Goal: Information Seeking & Learning: Learn about a topic

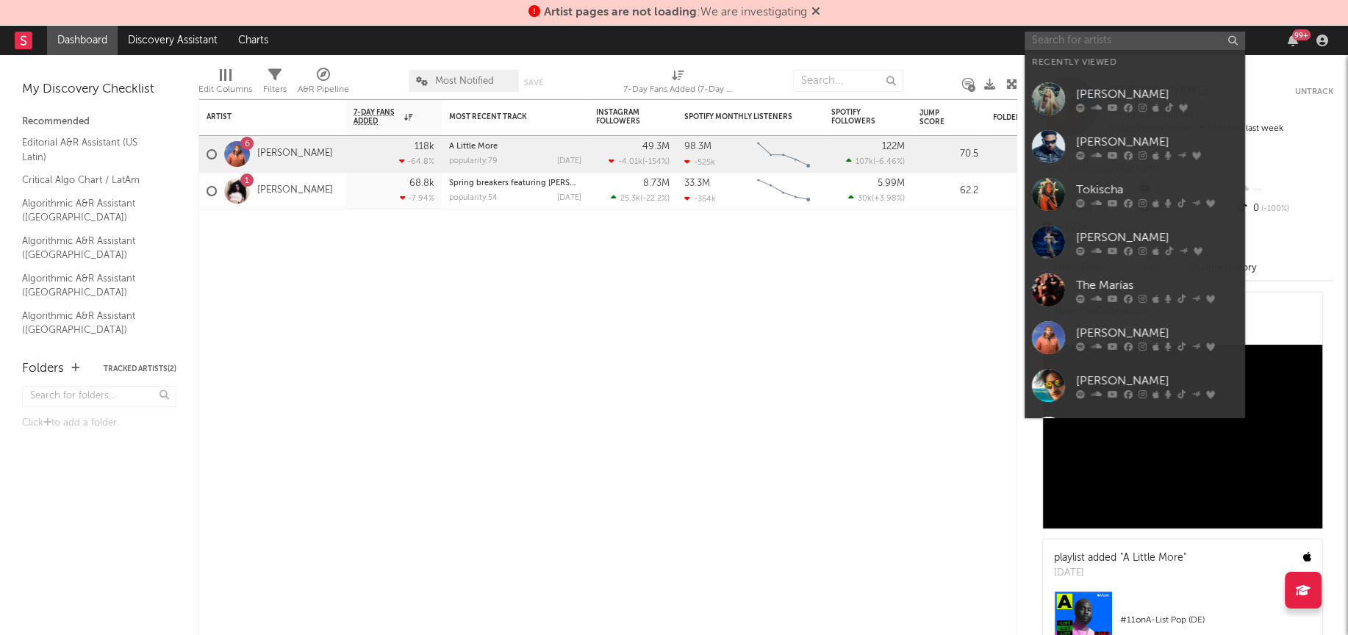
click at [1070, 43] on input "text" at bounding box center [1135, 41] width 221 height 18
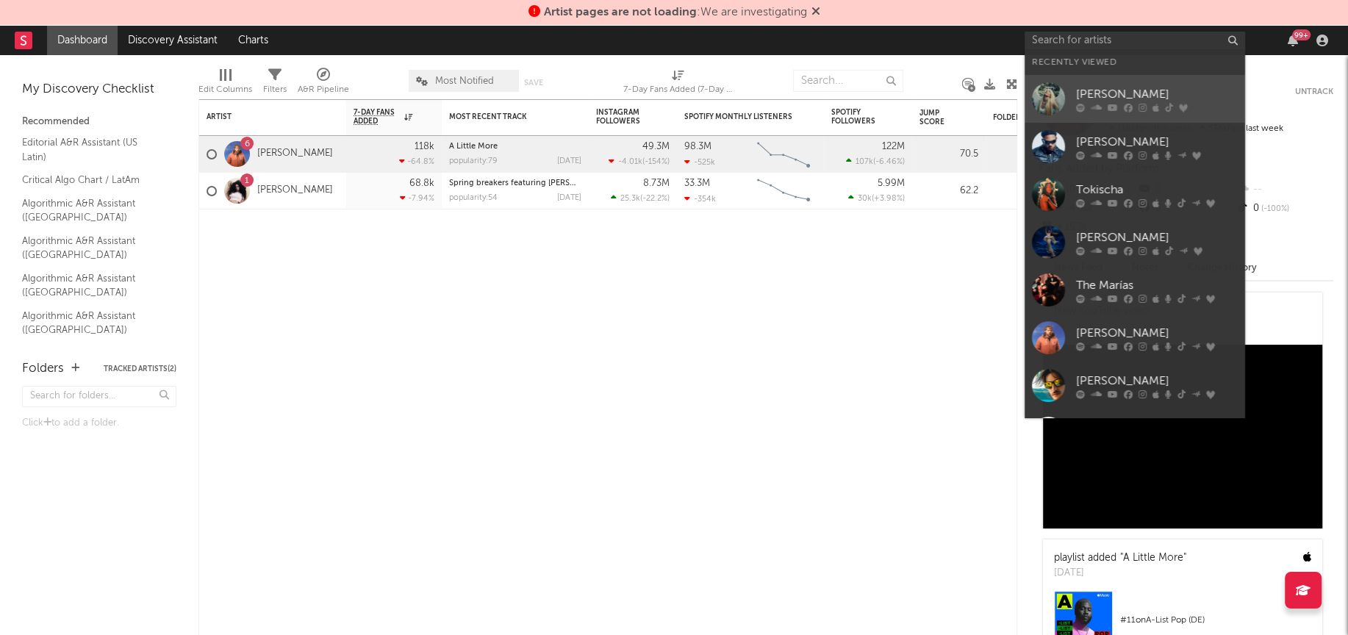
click at [1046, 104] on div at bounding box center [1048, 98] width 33 height 33
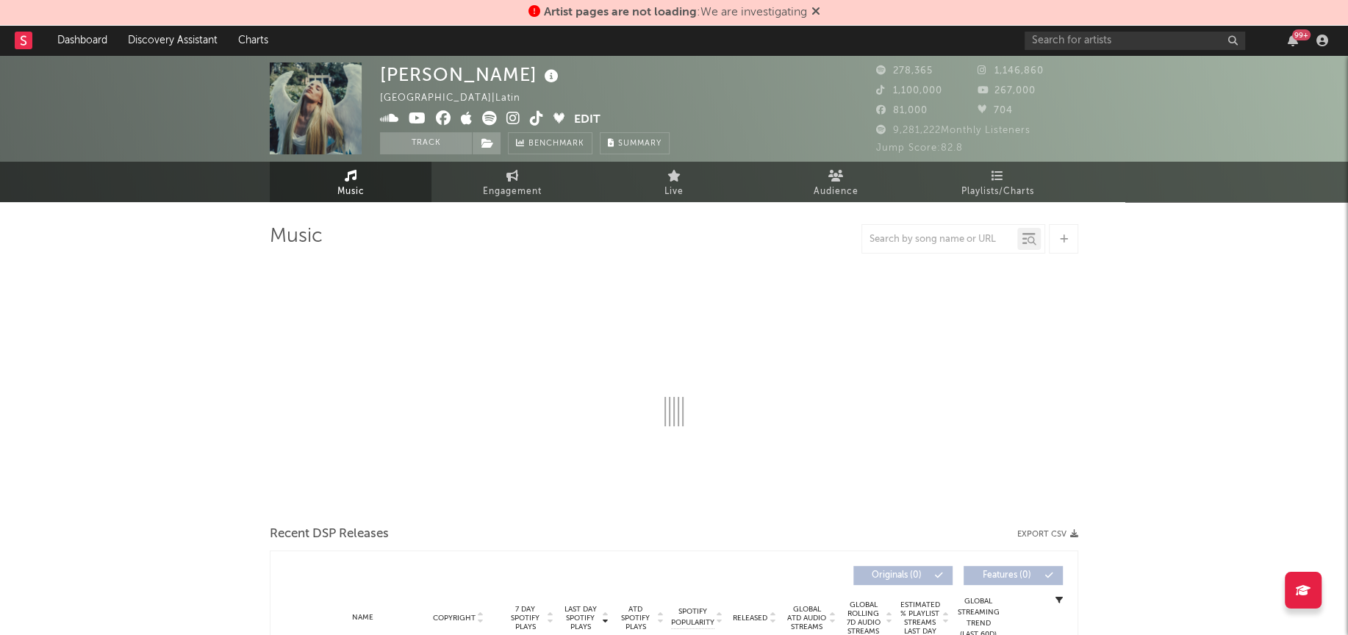
select select "6m"
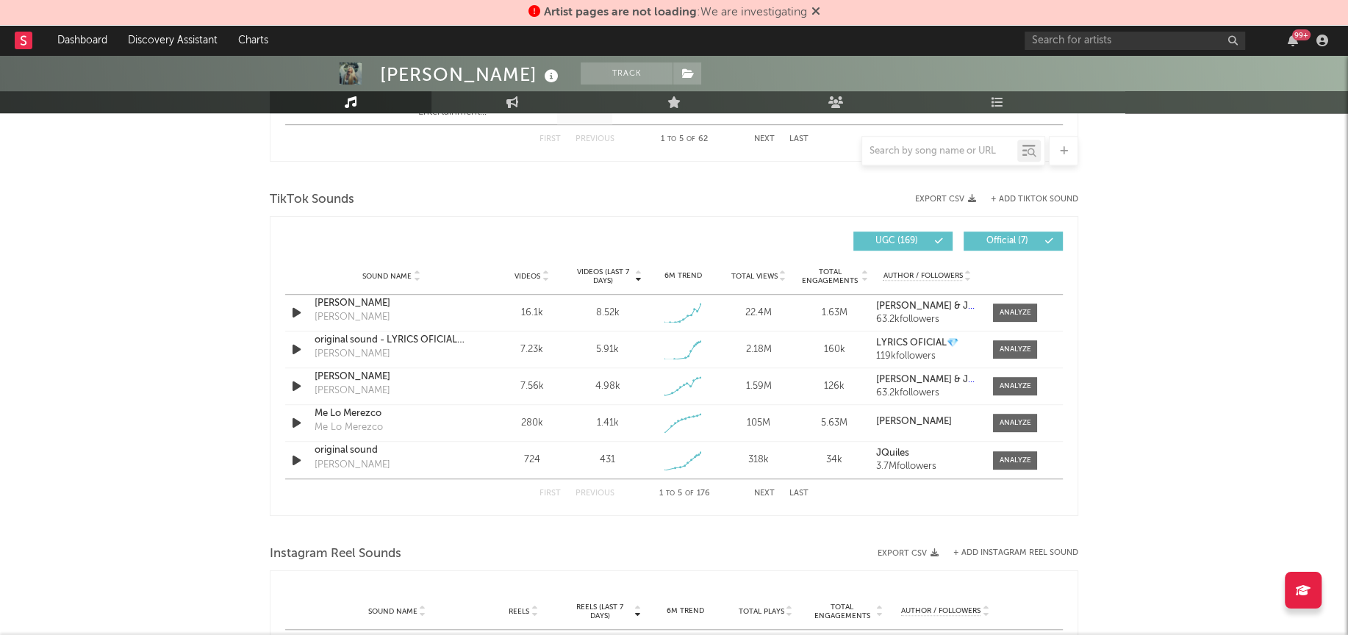
scroll to position [931, 0]
click at [1014, 313] on div at bounding box center [1016, 312] width 32 height 11
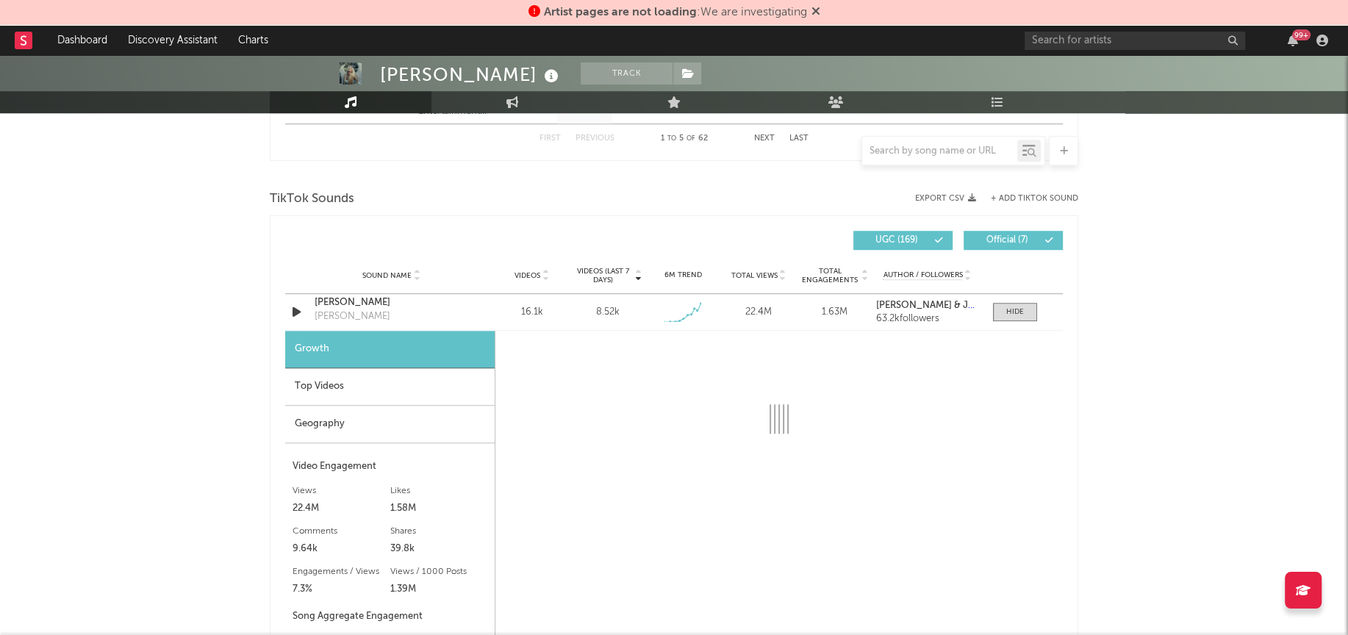
select select "1w"
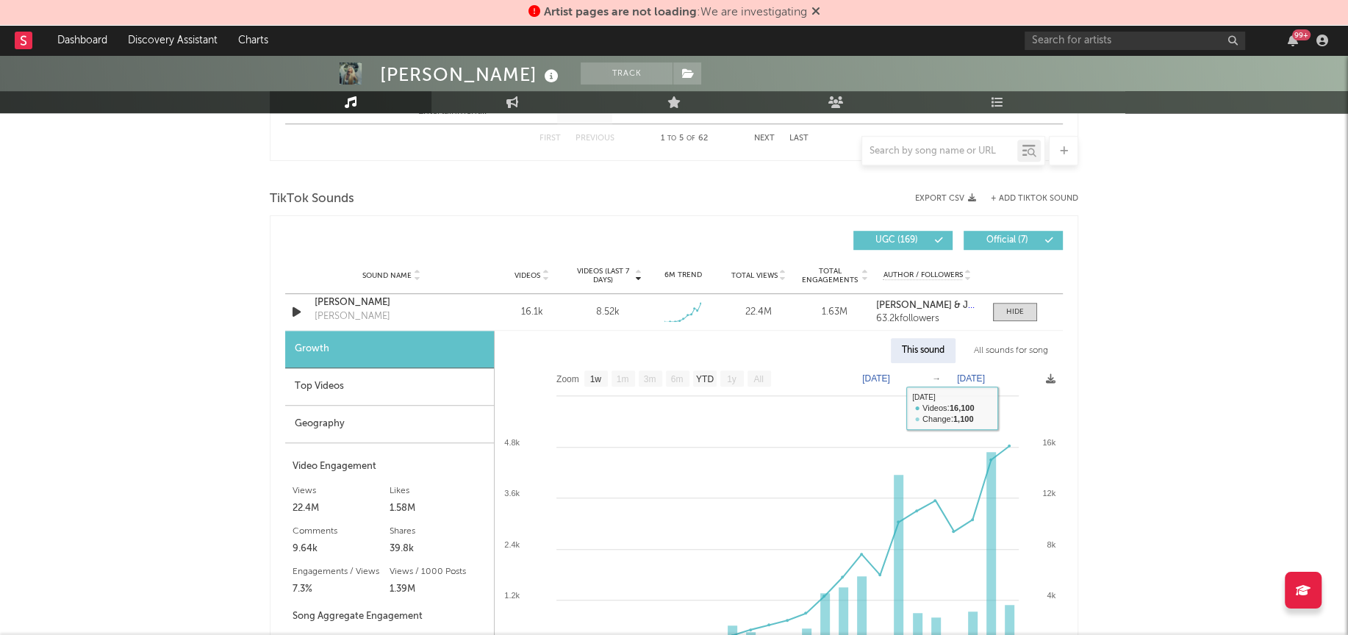
click at [1010, 348] on div "All sounds for song" at bounding box center [1011, 350] width 96 height 25
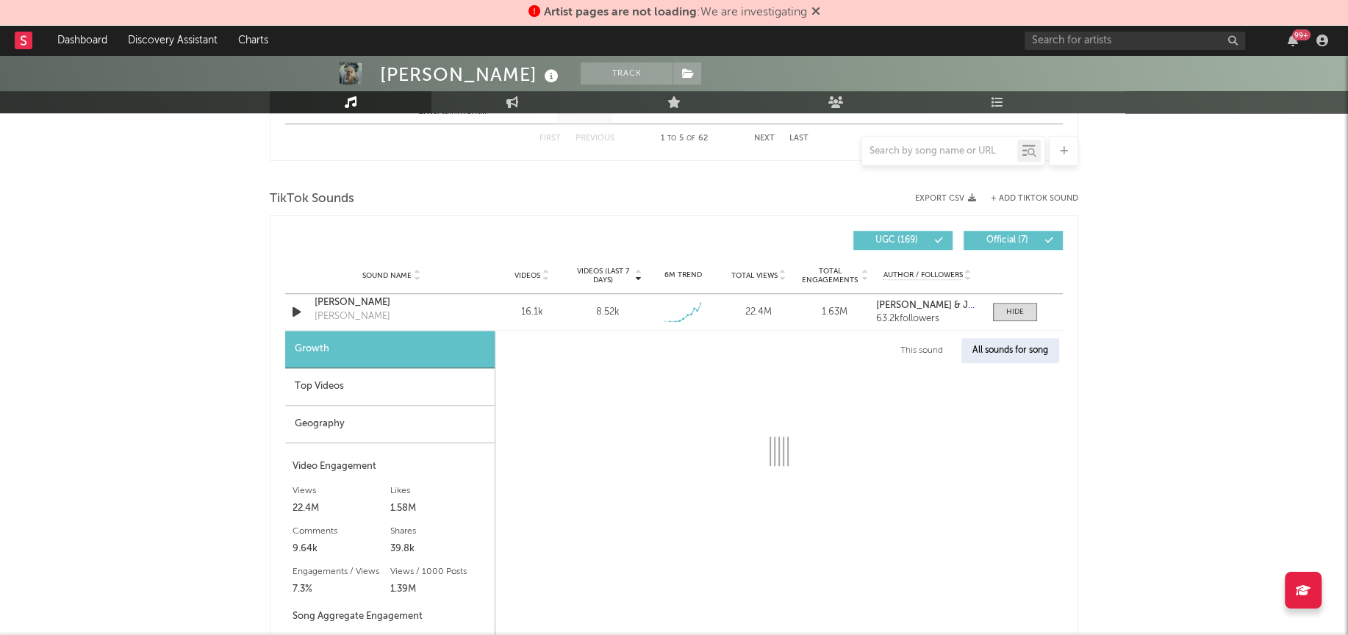
select select "1w"
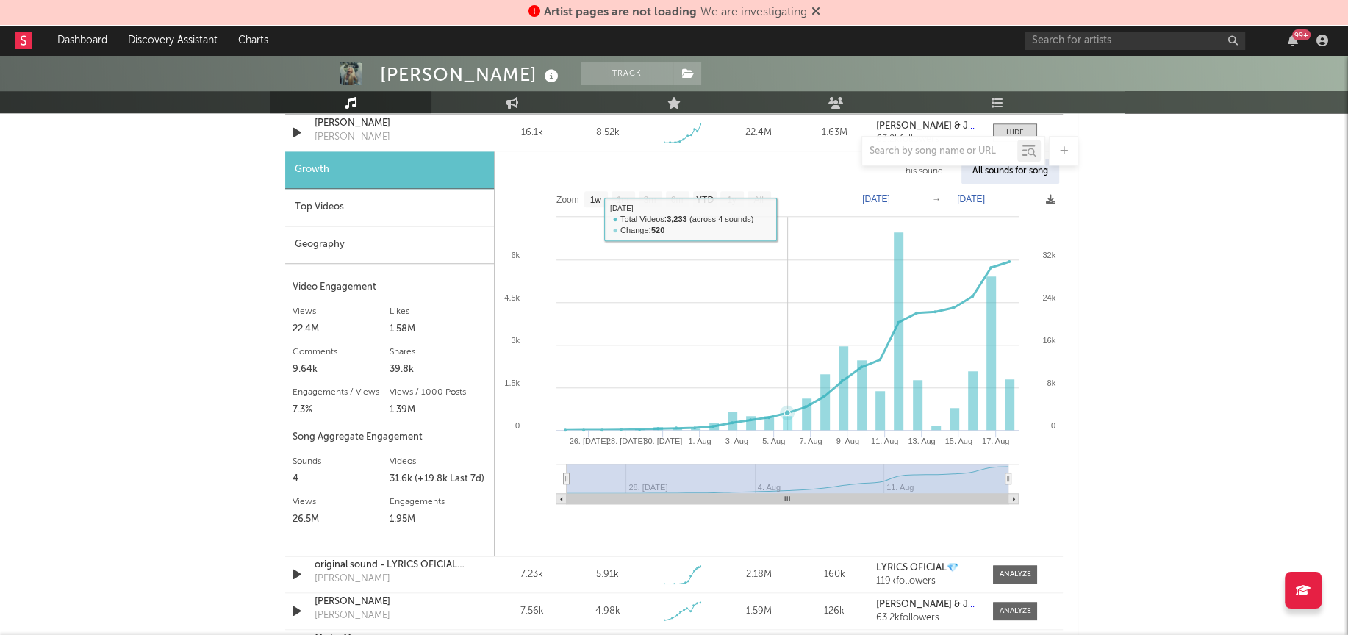
scroll to position [1112, 0]
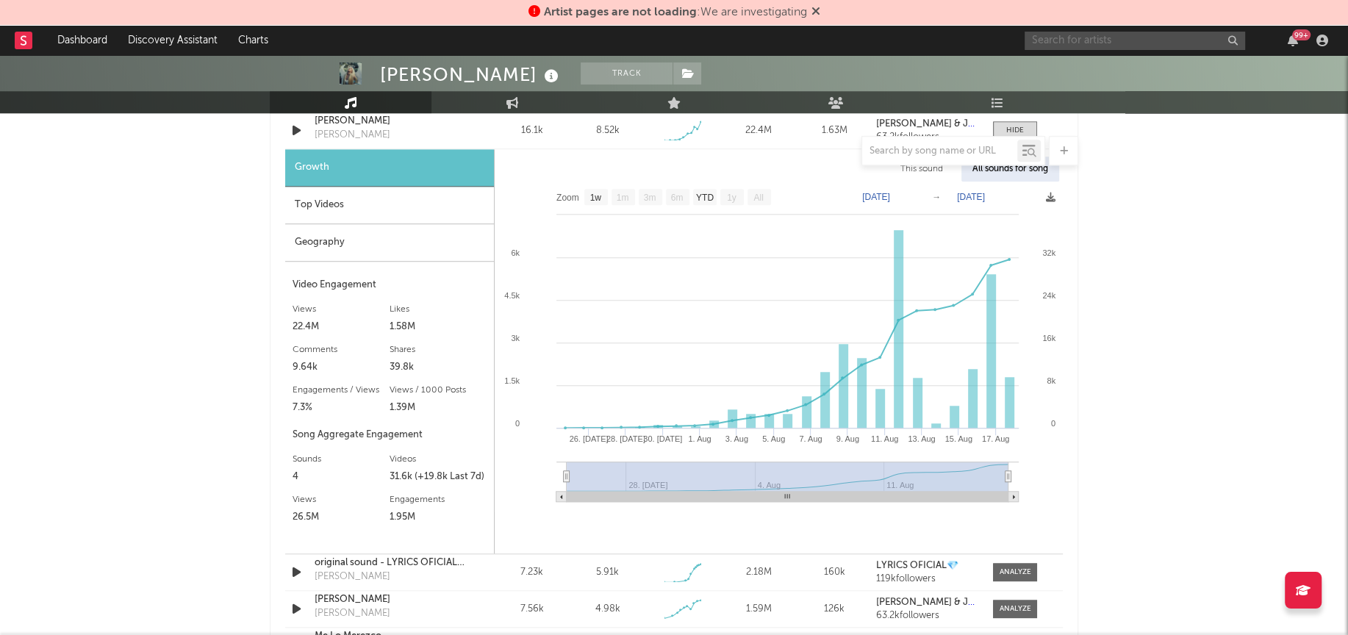
click at [1092, 43] on input "text" at bounding box center [1135, 41] width 221 height 18
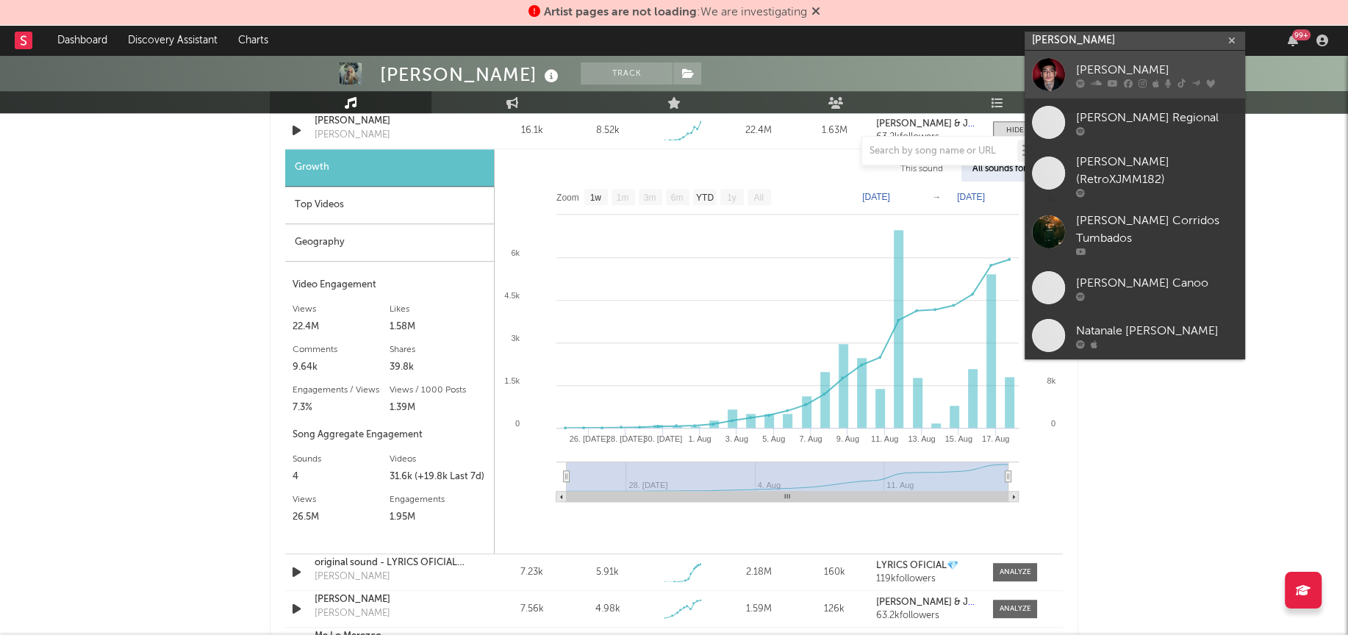
type input "[PERSON_NAME]"
click at [1052, 72] on div at bounding box center [1048, 74] width 33 height 33
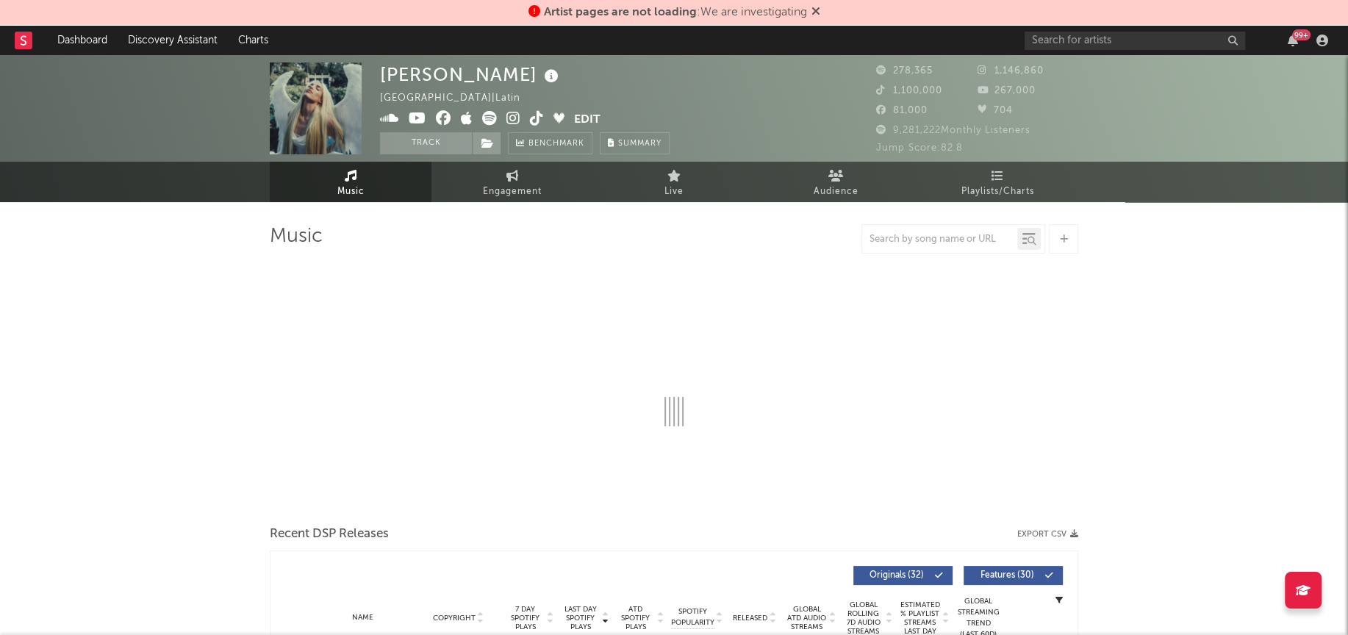
select select "6m"
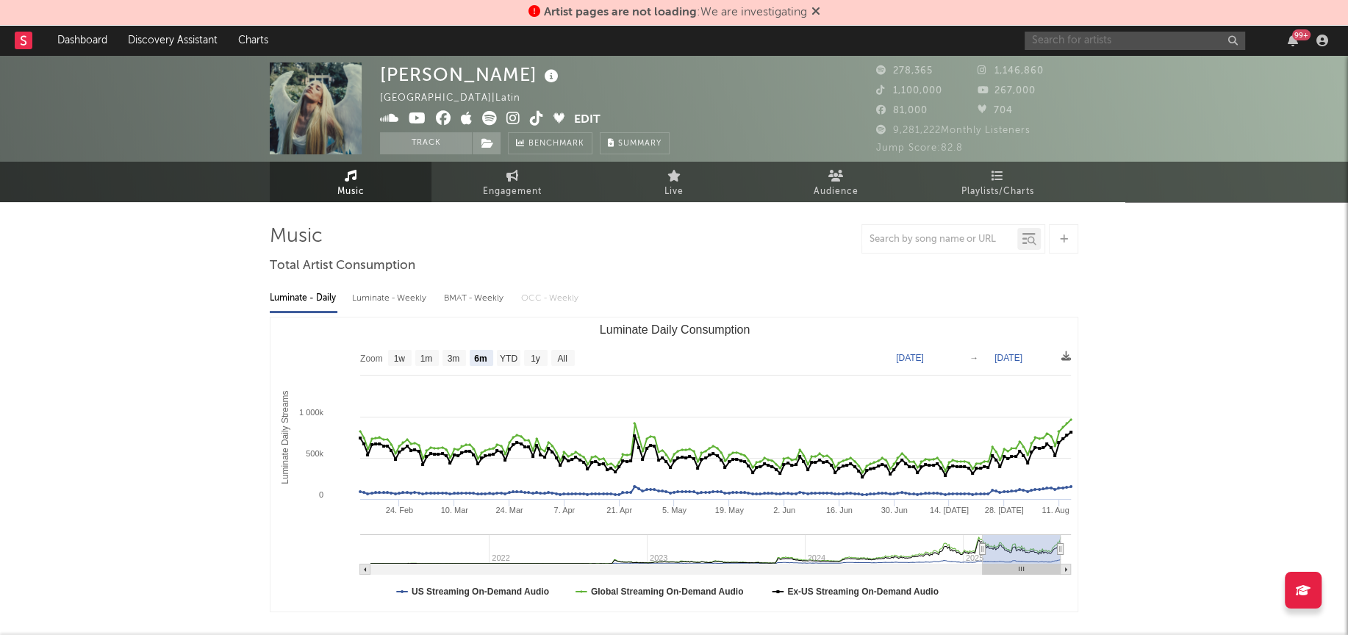
click at [1065, 45] on input "text" at bounding box center [1135, 41] width 221 height 18
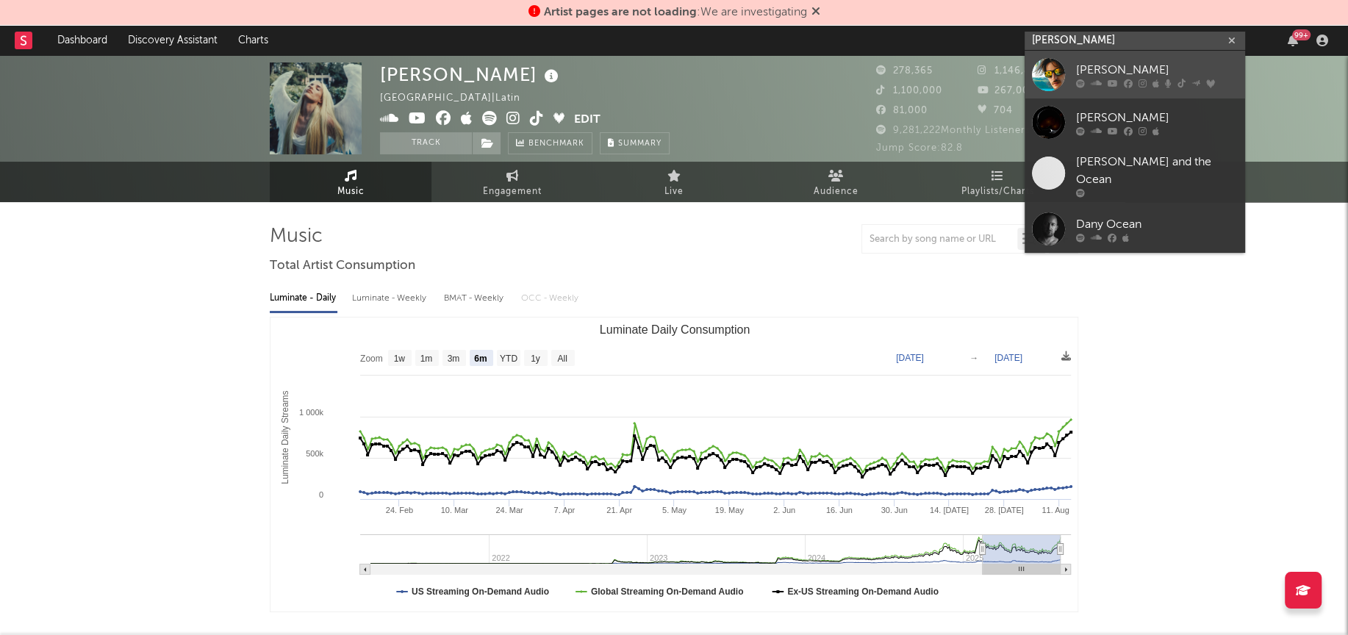
type input "Danny Ocean"
click at [1055, 68] on div at bounding box center [1048, 74] width 33 height 33
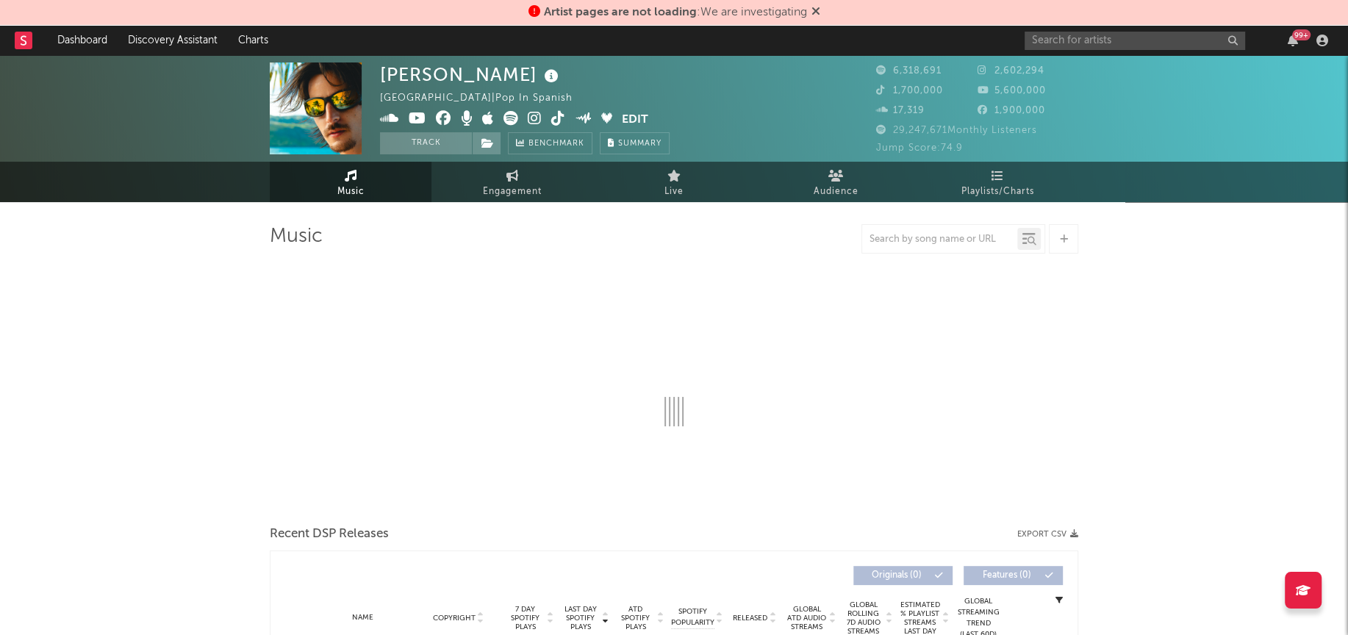
select select "6m"
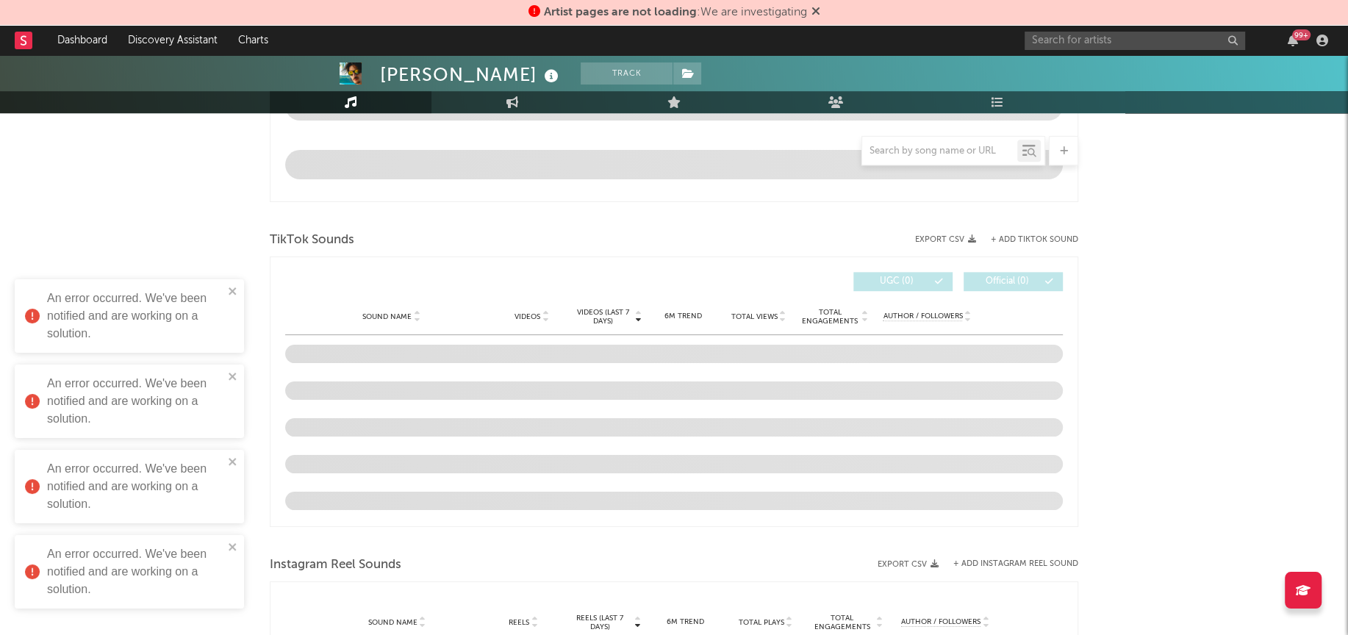
scroll to position [840, 0]
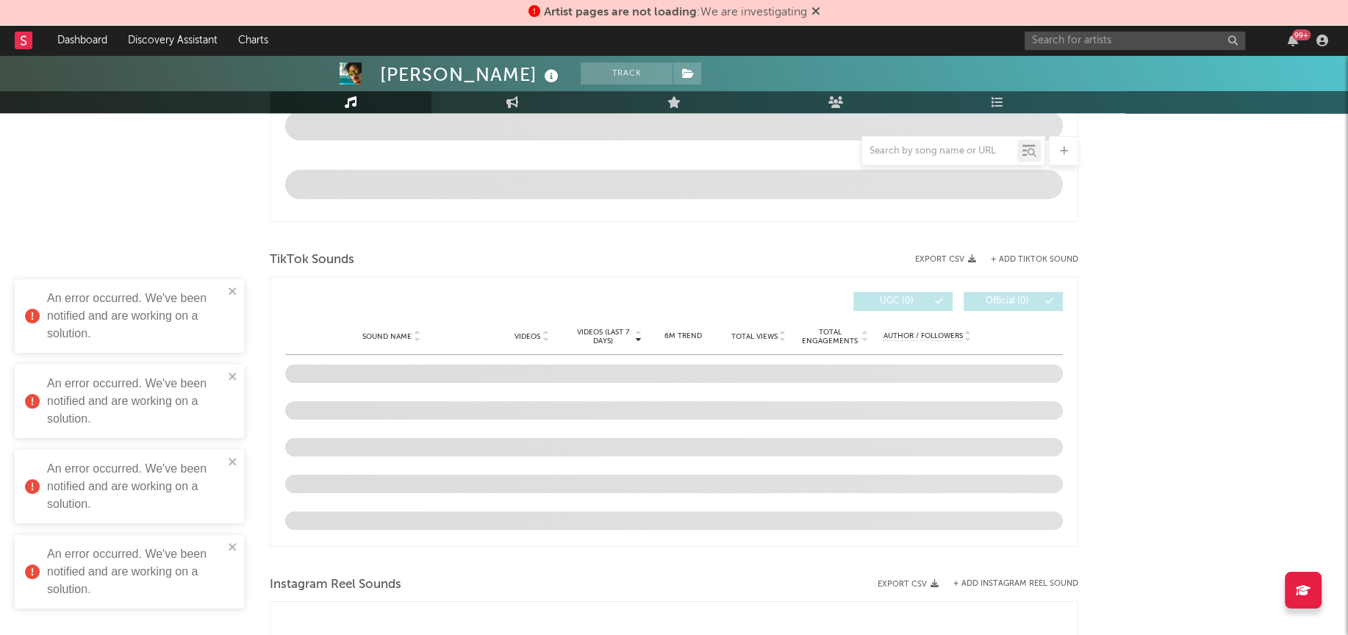
click at [1122, 394] on div "Danny Ocean Track Venezuela | Pop in Spanish Edit Track Benchmark Summary 6,318…" at bounding box center [674, 266] width 1348 height 2103
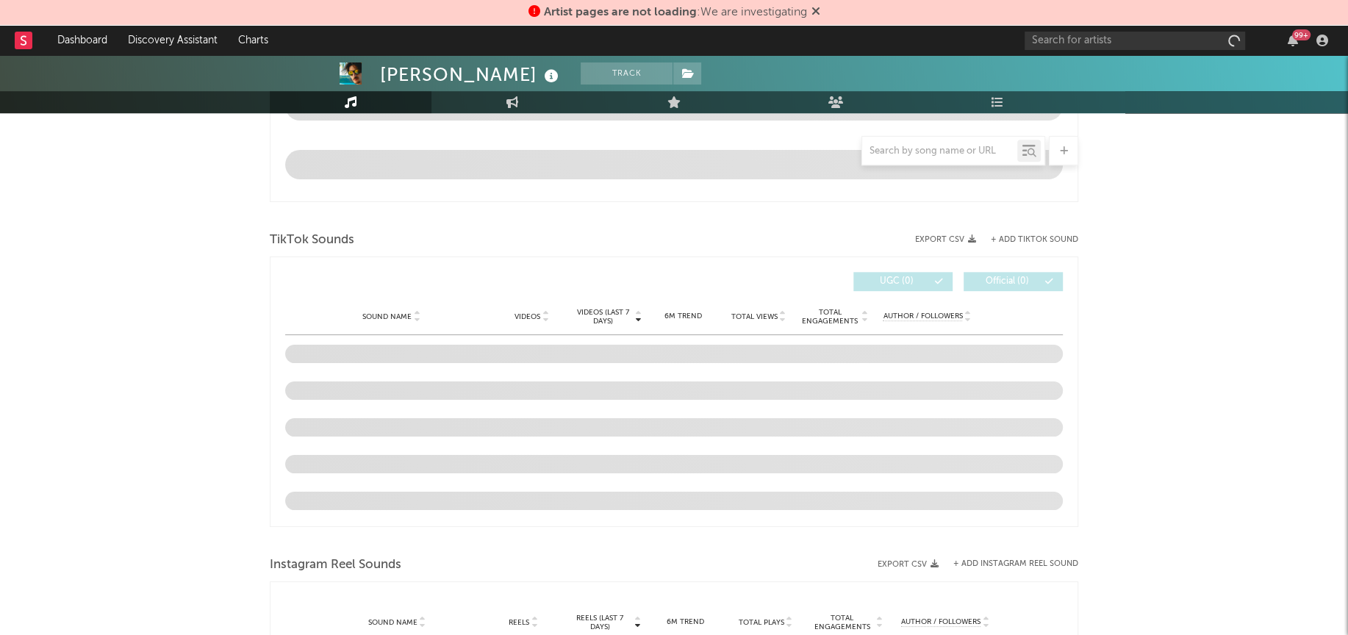
scroll to position [745, 0]
select select "6m"
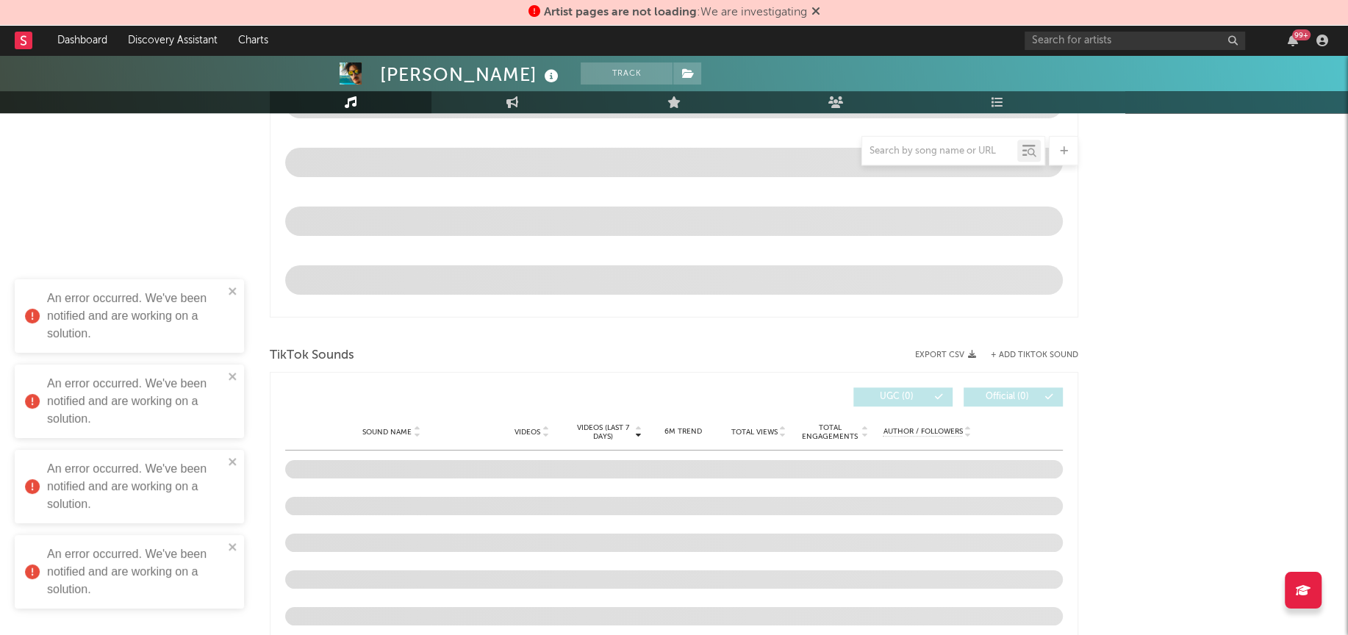
scroll to position [861, 0]
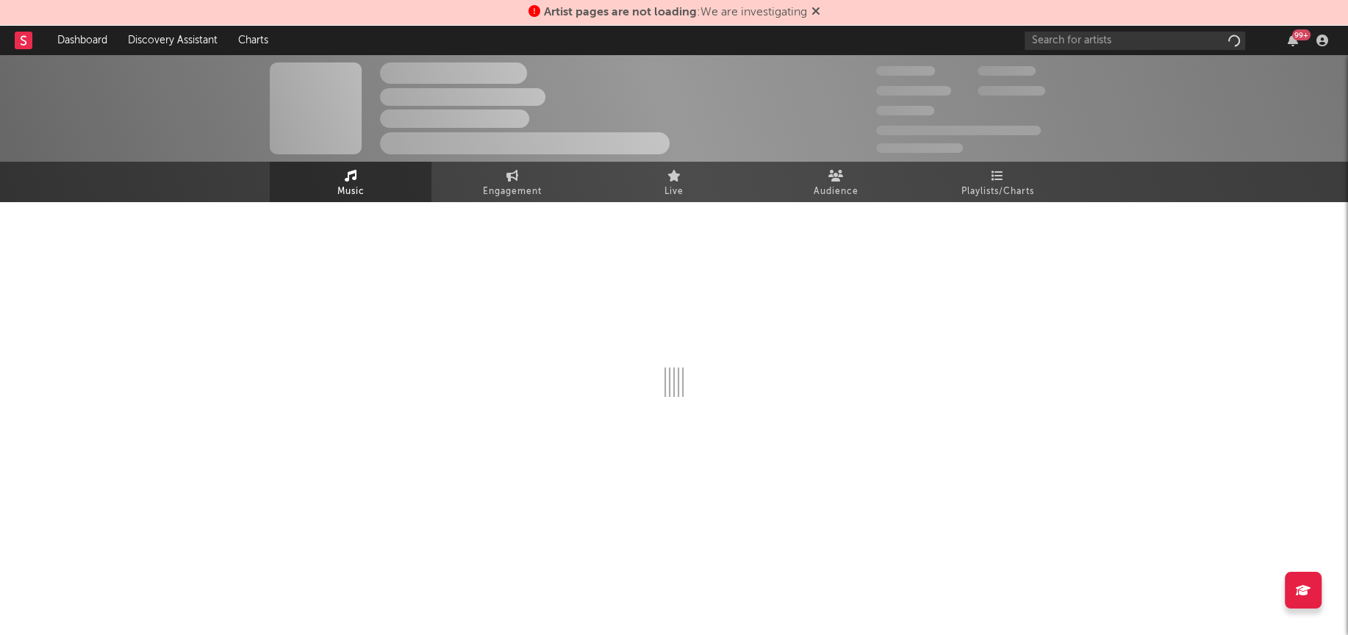
click at [820, 10] on icon at bounding box center [815, 11] width 9 height 12
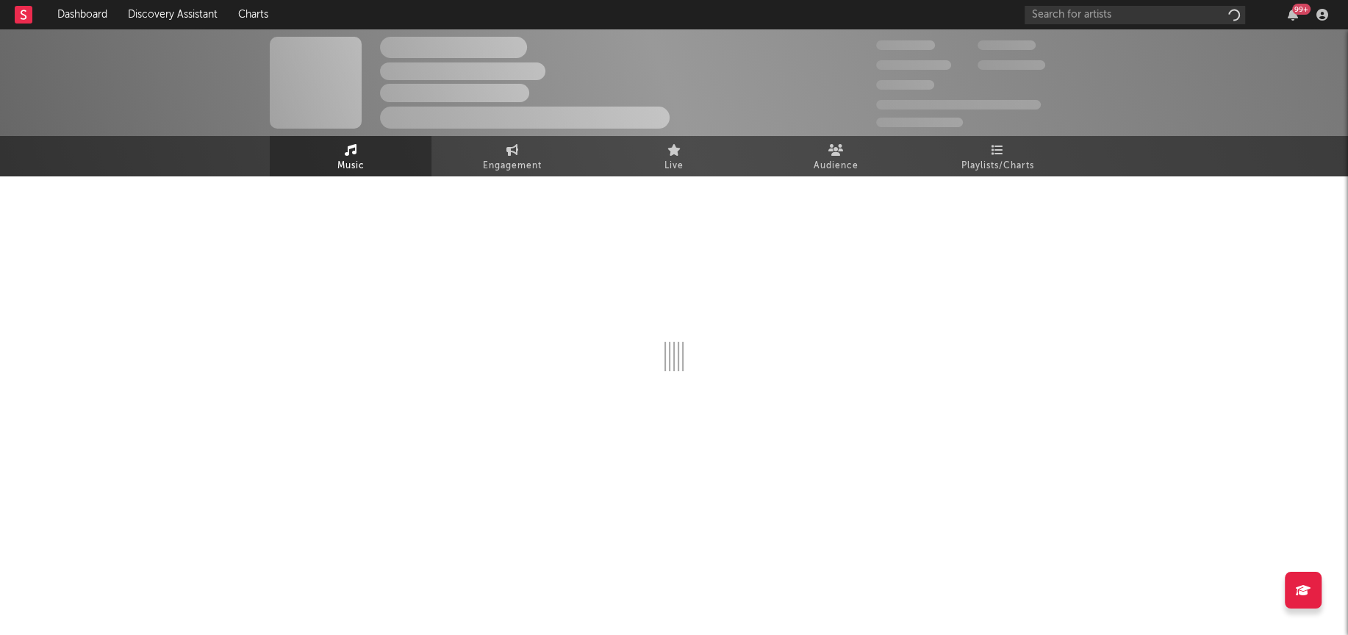
click at [778, 352] on div at bounding box center [674, 284] width 809 height 173
click at [1072, 15] on input "text" at bounding box center [1135, 15] width 221 height 18
type input "natanael cano"
click at [698, 369] on div at bounding box center [674, 284] width 809 height 173
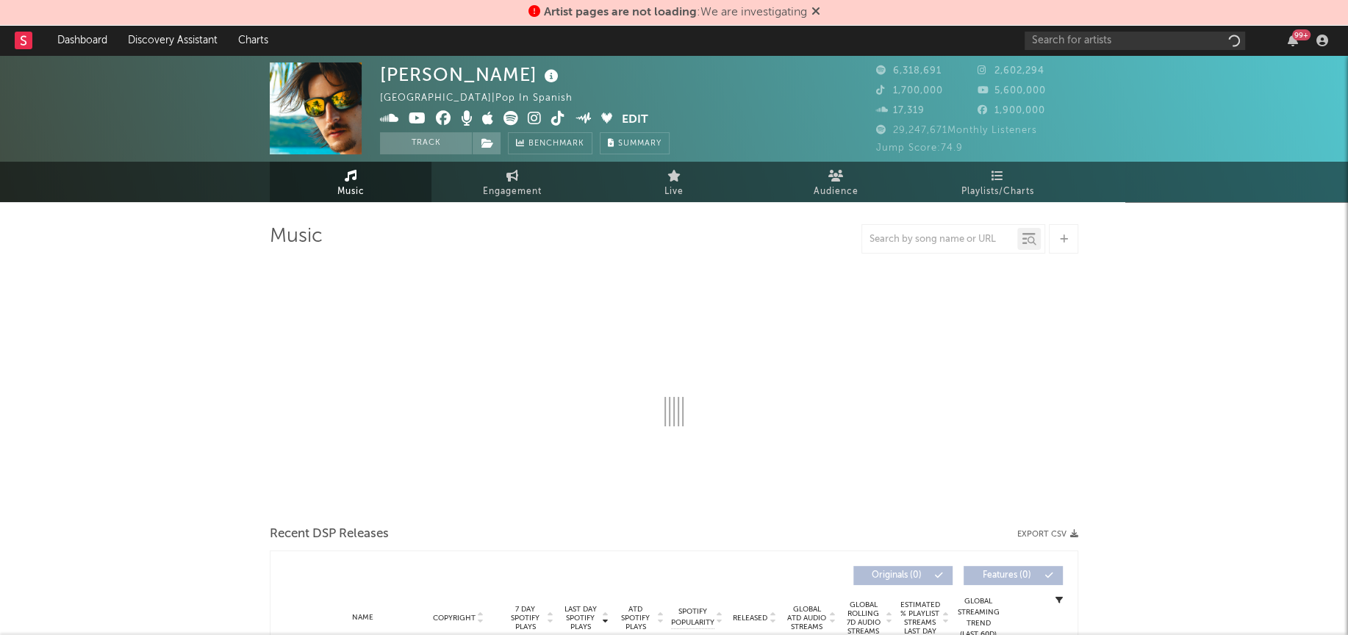
select select "6m"
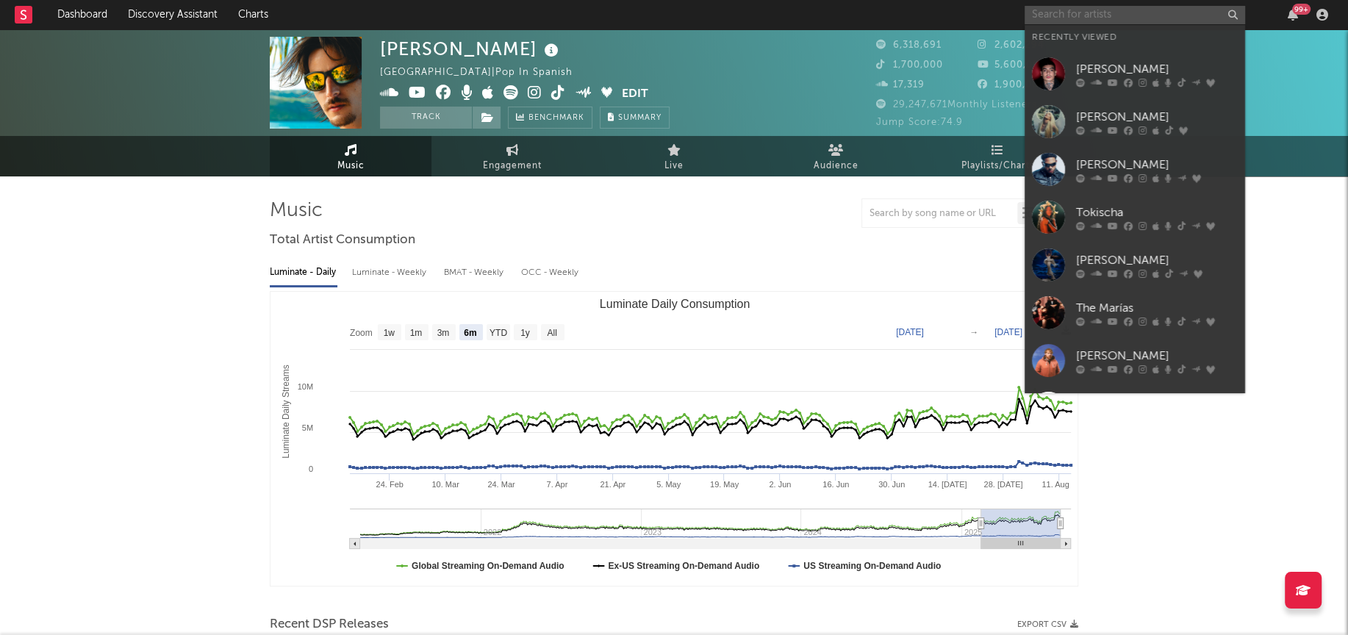
click at [1077, 13] on input "text" at bounding box center [1135, 15] width 221 height 18
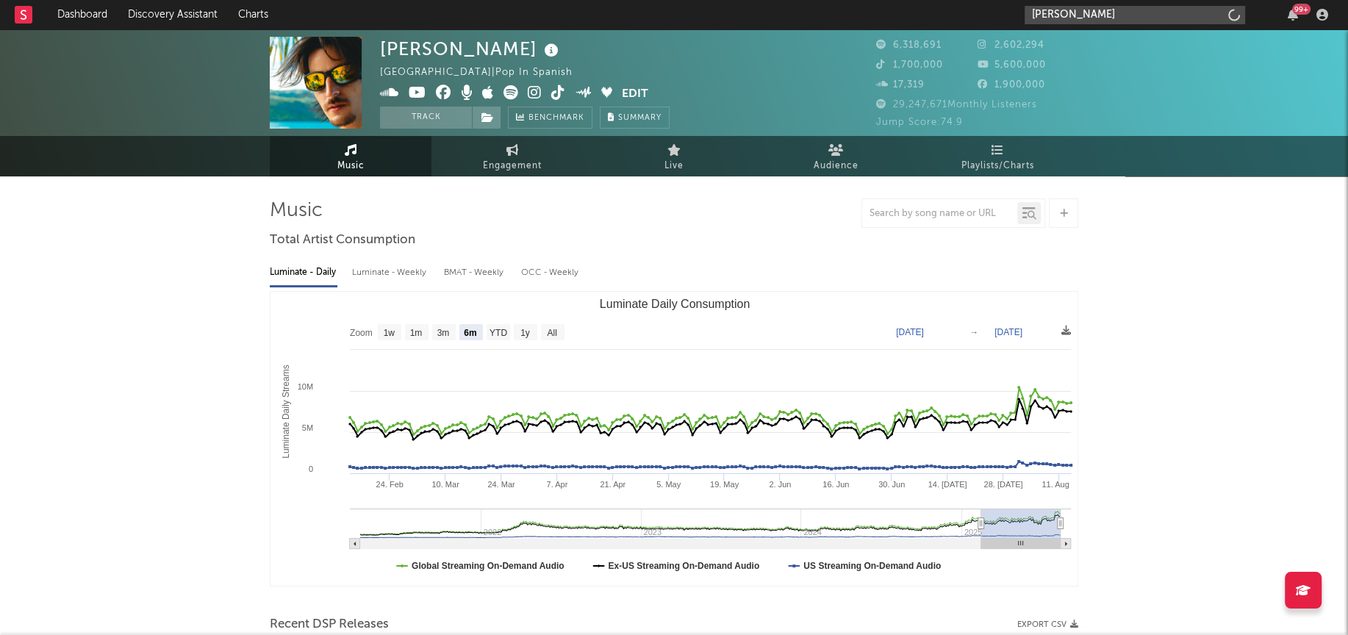
click at [1125, 11] on input "natanael cano" at bounding box center [1135, 15] width 221 height 18
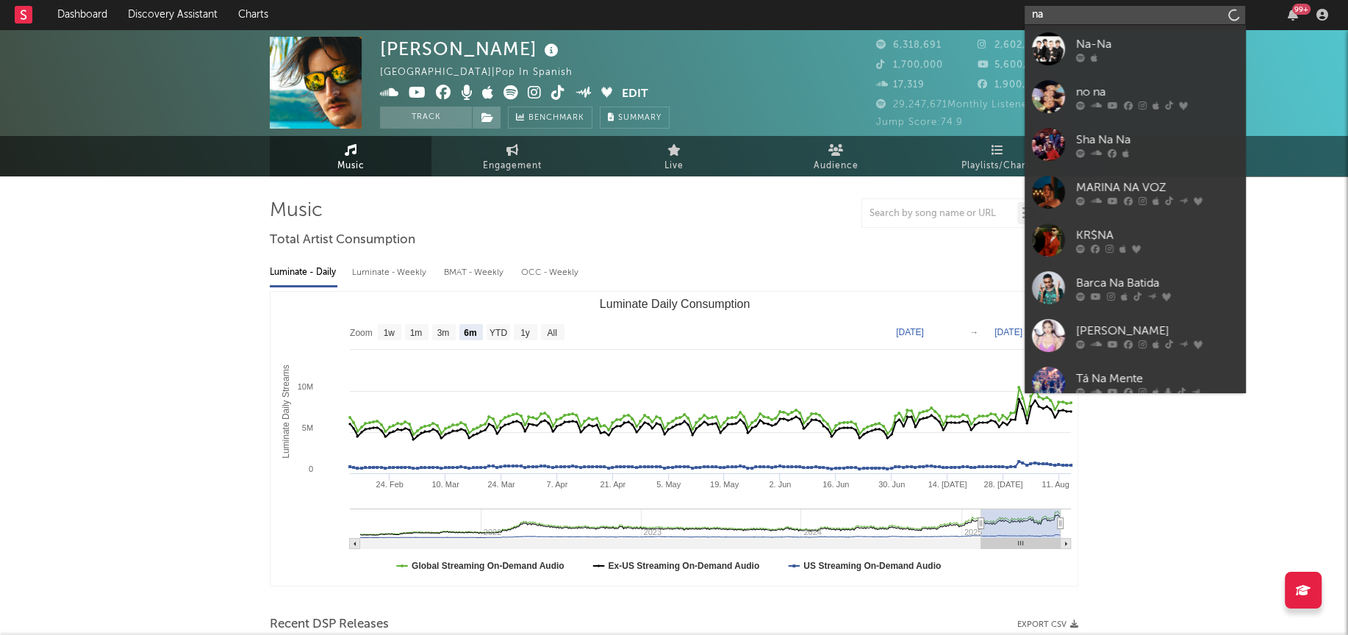
type input "n"
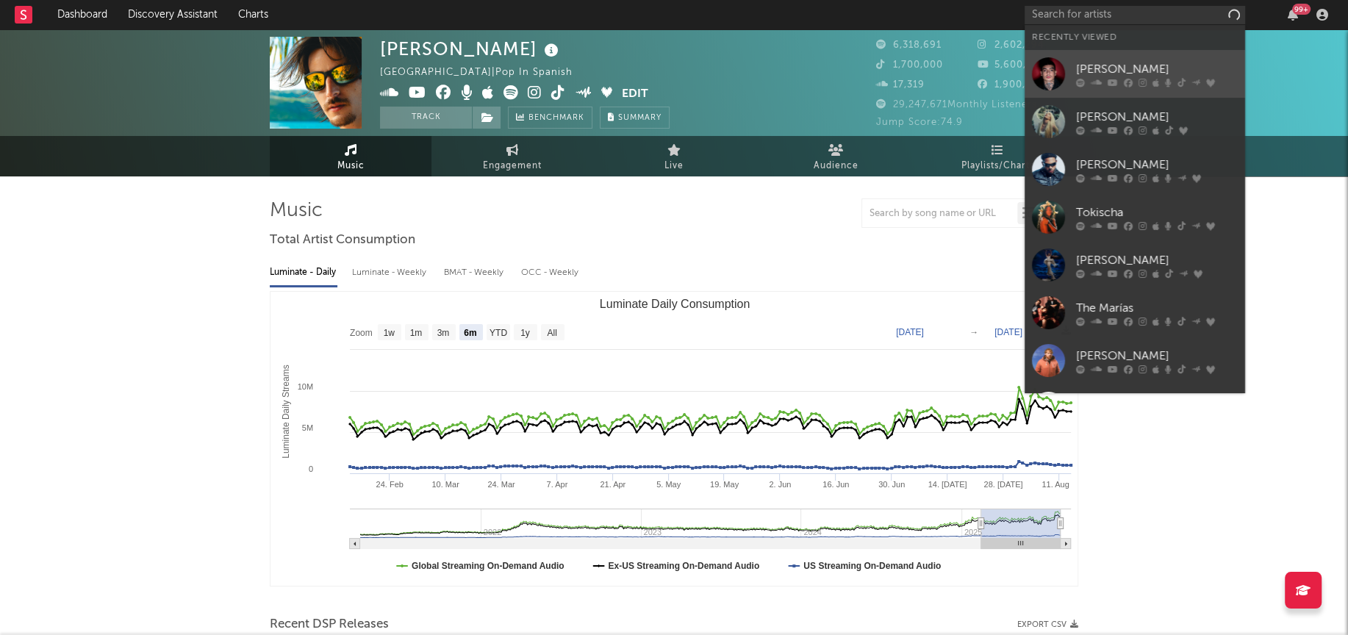
click at [1056, 74] on div at bounding box center [1048, 73] width 33 height 33
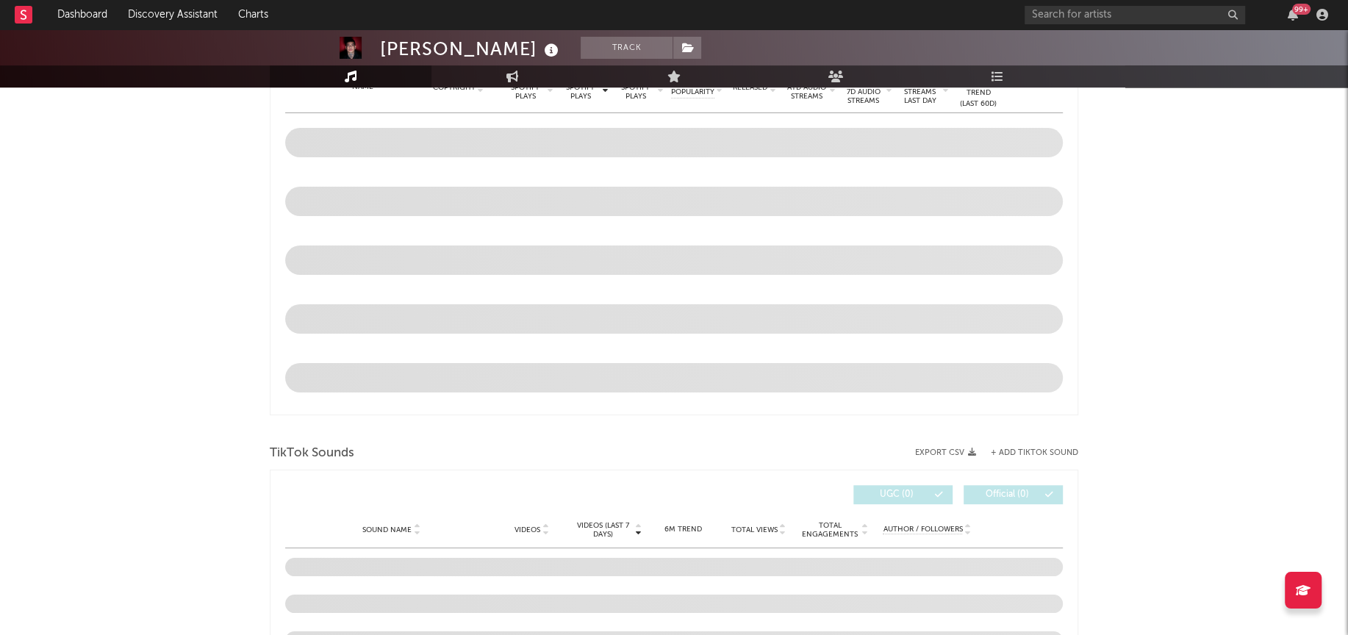
select select "6m"
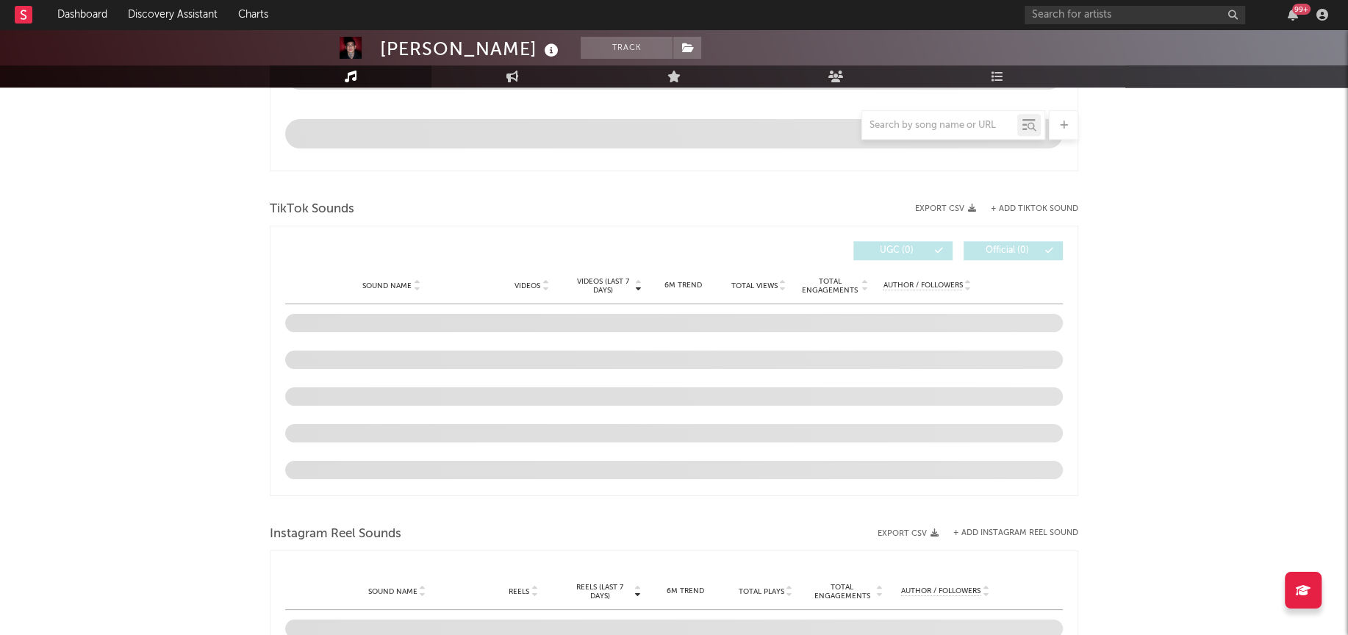
scroll to position [1044, 0]
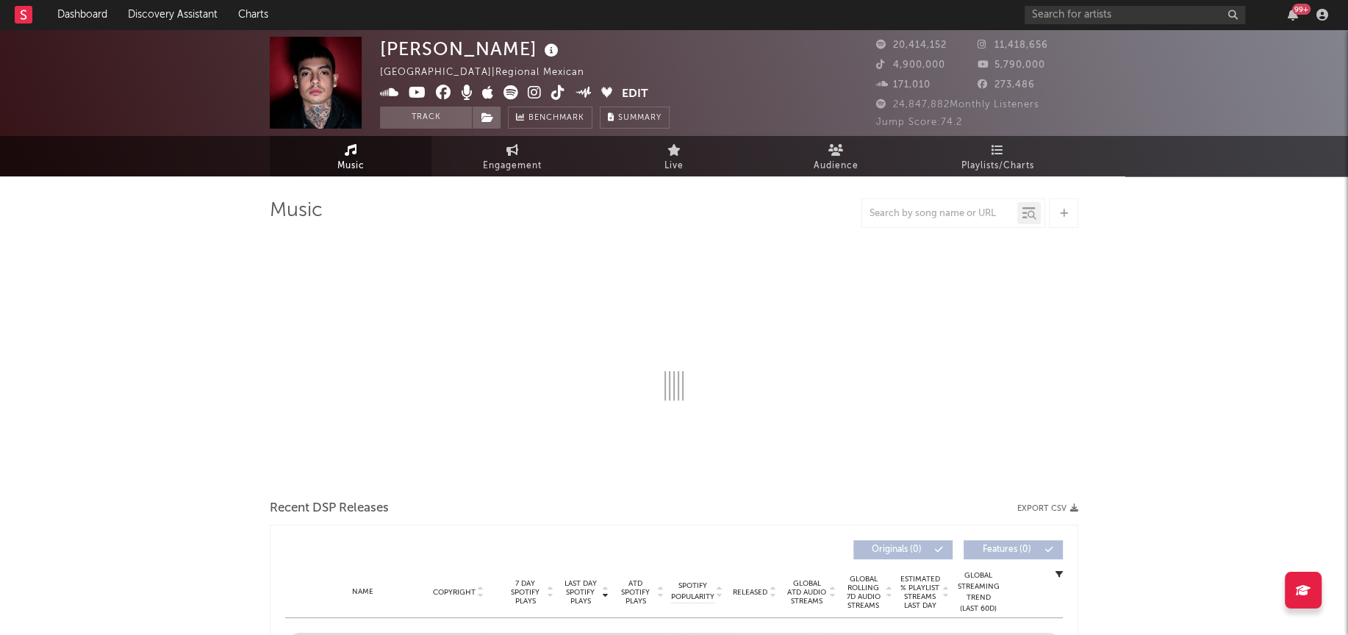
select select "6m"
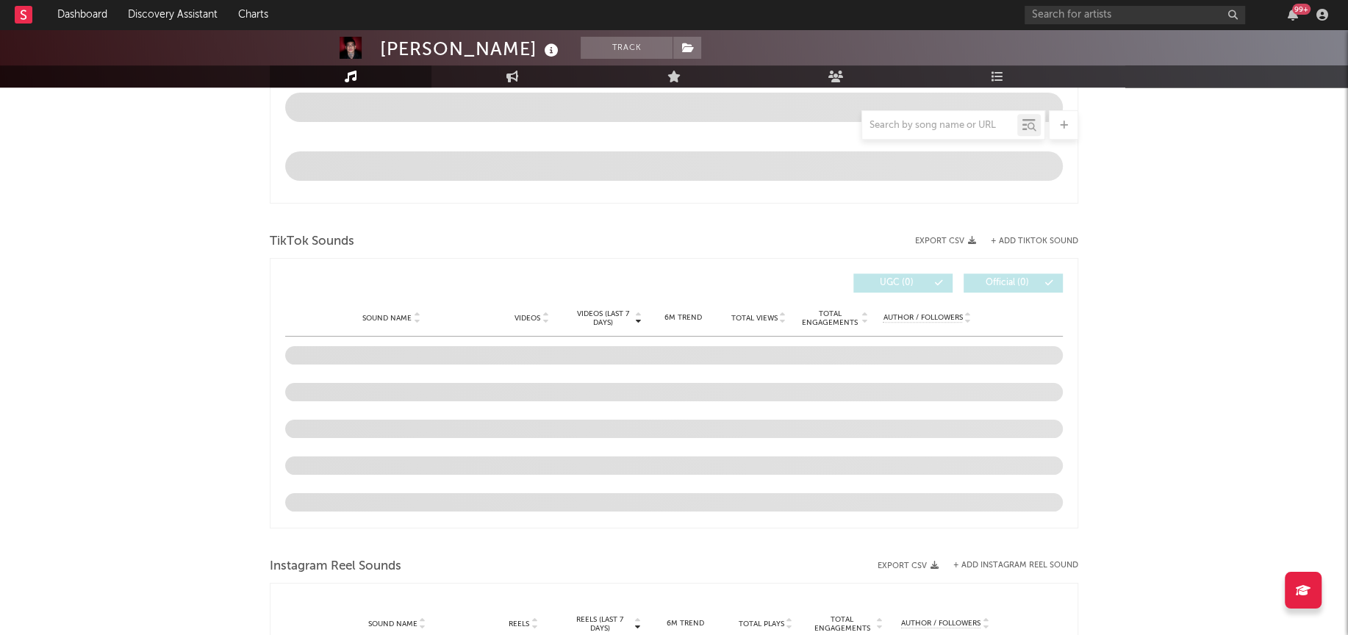
scroll to position [888, 0]
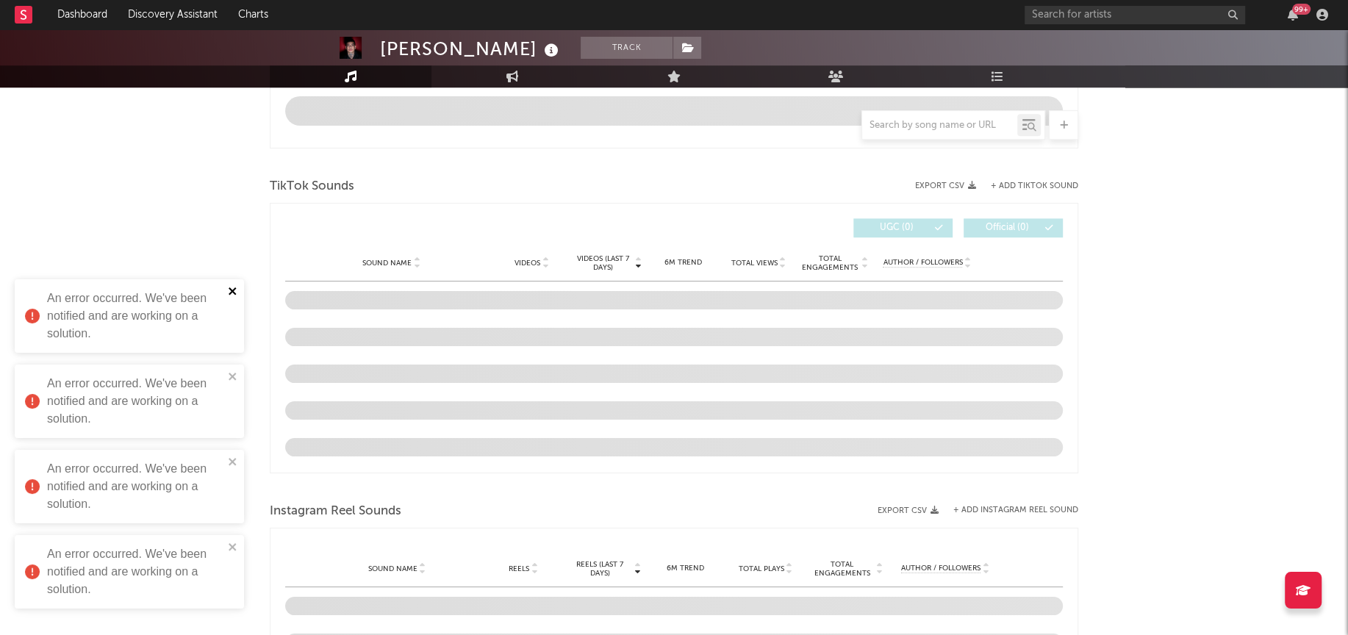
click at [232, 287] on icon "close" at bounding box center [233, 291] width 10 height 12
click at [225, 377] on div "An error occurred. We've been notified and are working on a solution." at bounding box center [124, 401] width 207 height 62
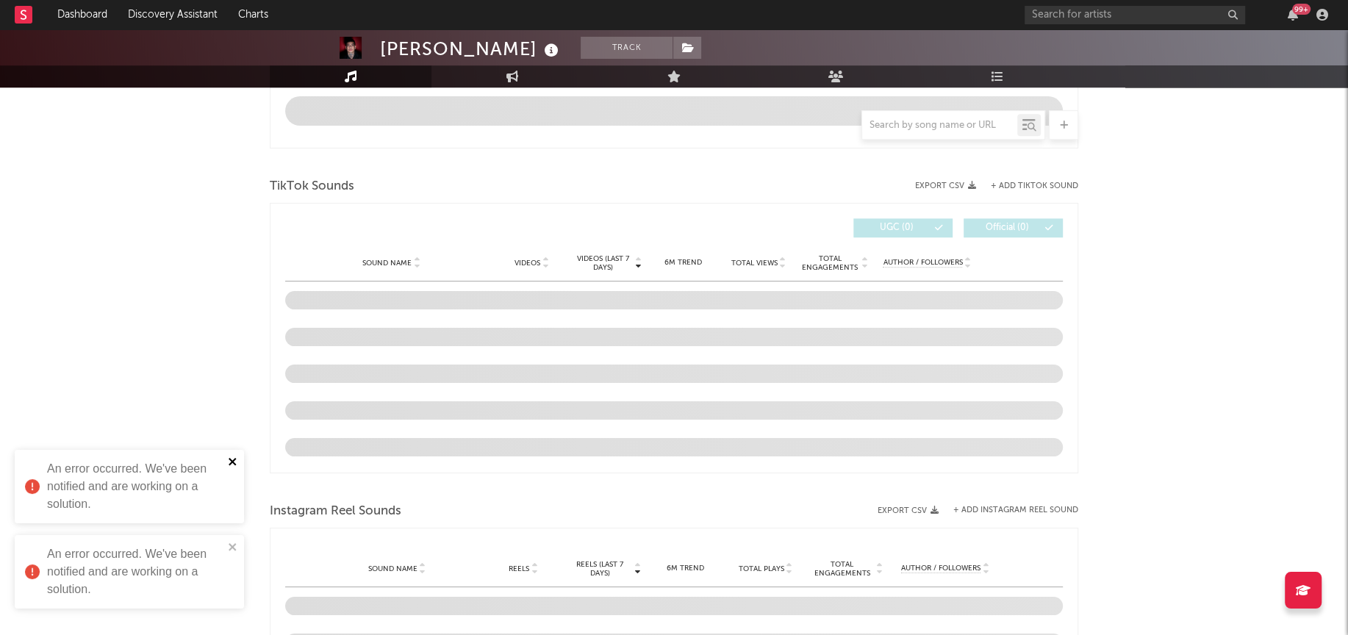
click at [237, 465] on icon "close" at bounding box center [233, 462] width 10 height 12
click at [229, 543] on icon "close" at bounding box center [233, 547] width 10 height 12
click at [187, 322] on div "[PERSON_NAME] Track [GEOGRAPHIC_DATA] | Regional Mexican Edit Track Benchmark S…" at bounding box center [674, 192] width 1348 height 2103
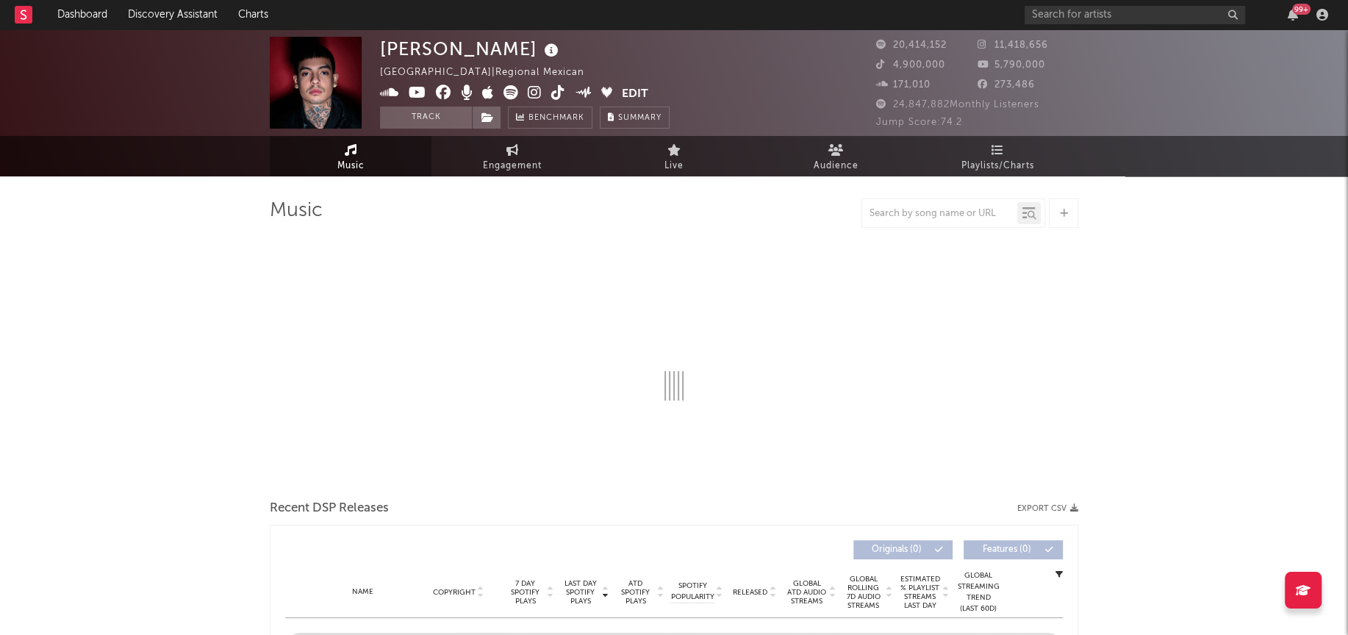
select select "6m"
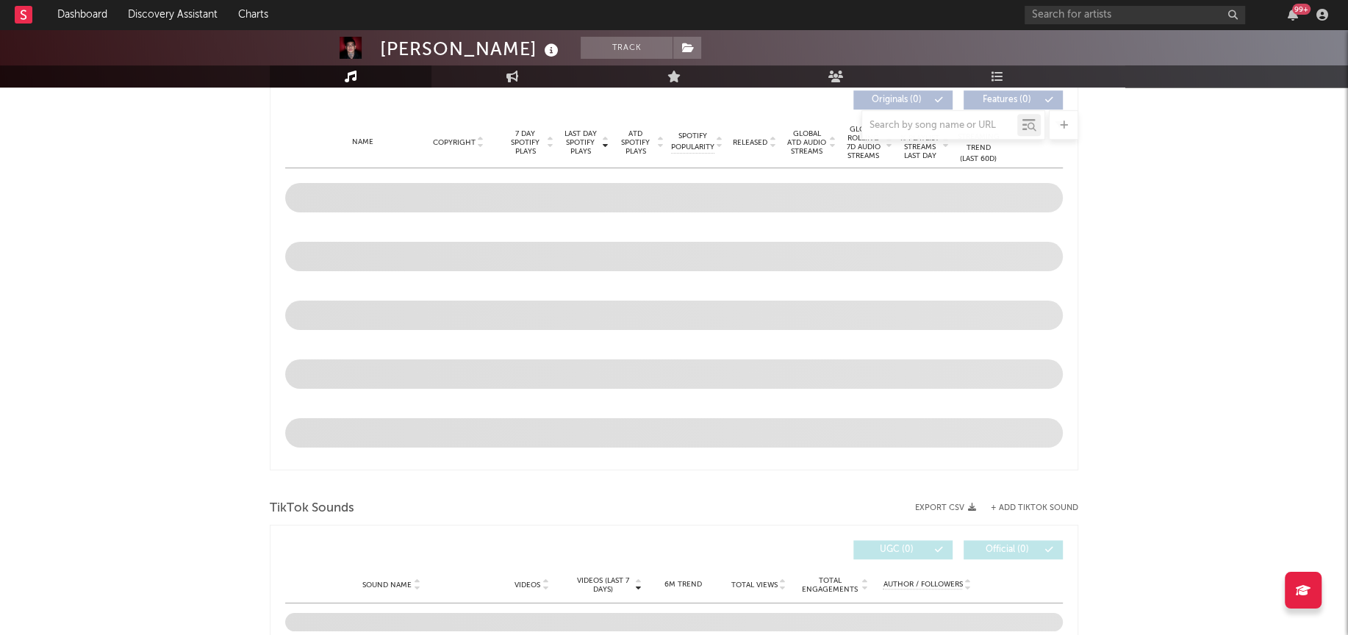
scroll to position [548, 0]
